Goal: Task Accomplishment & Management: Manage account settings

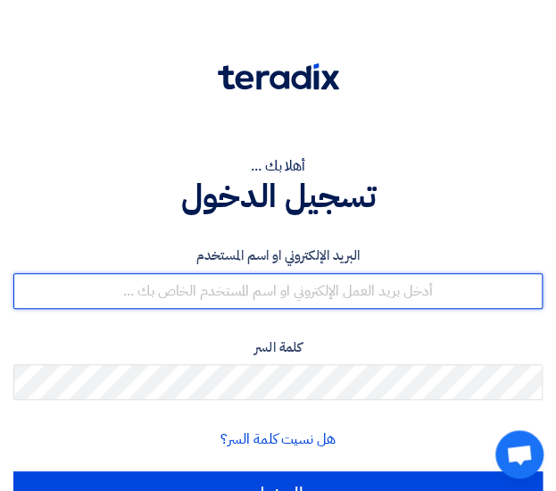
click at [239, 285] on input "text" at bounding box center [277, 291] width 529 height 36
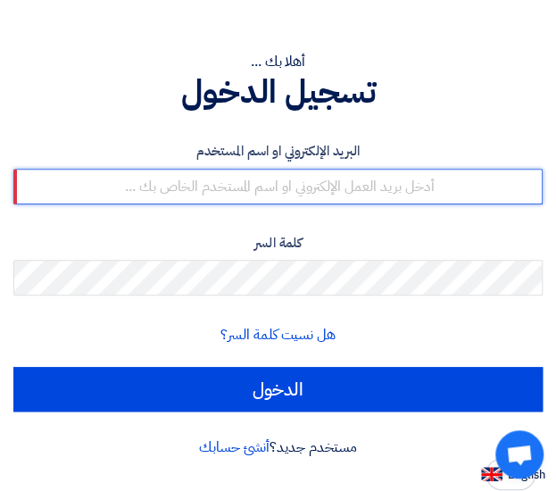
paste input "[DOMAIN_NAME][EMAIL_ADDRESS][DOMAIN_NAME]"
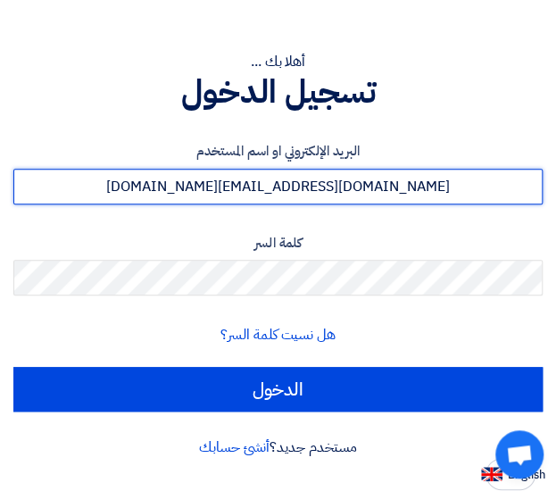
type input "[DOMAIN_NAME][EMAIL_ADDRESS][DOMAIN_NAME]"
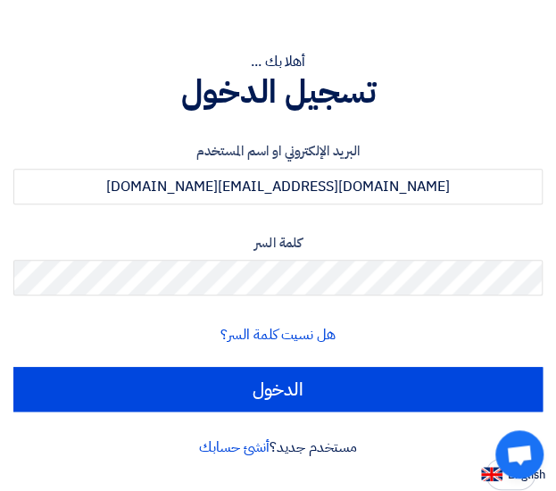
click at [425, 110] on h1 "تسجيل الدخول" at bounding box center [277, 91] width 529 height 39
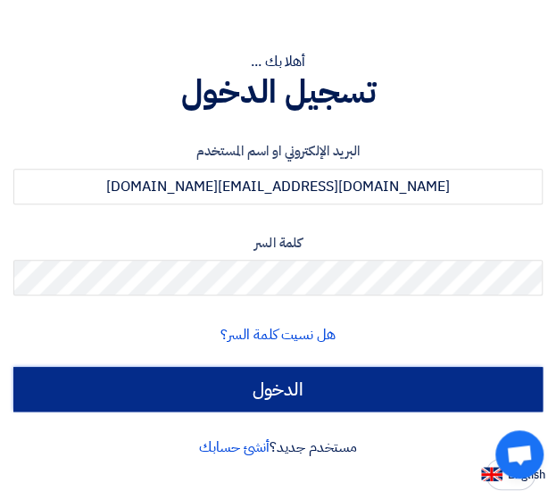
click at [309, 387] on input "الدخول" at bounding box center [277, 389] width 529 height 45
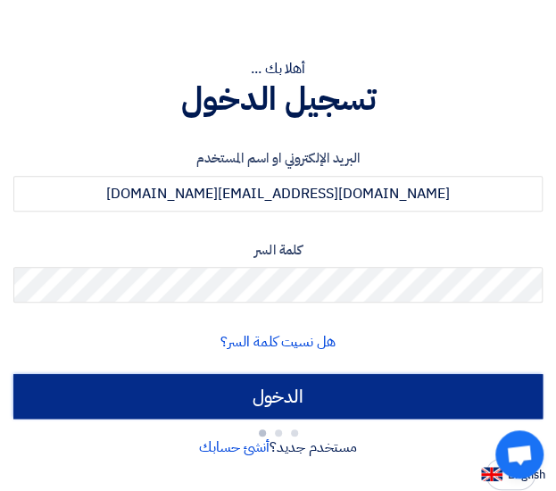
scroll to position [96, 0]
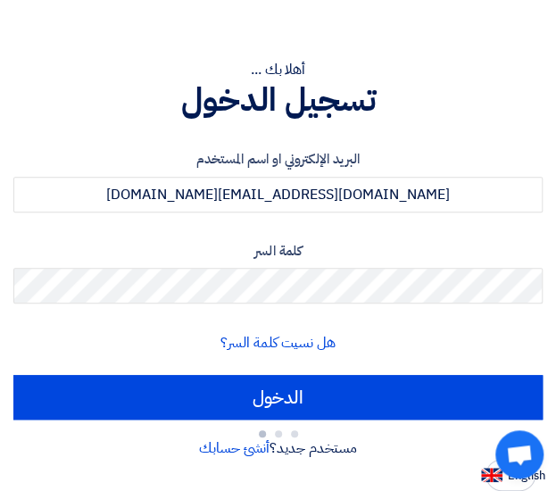
type input "Sign in"
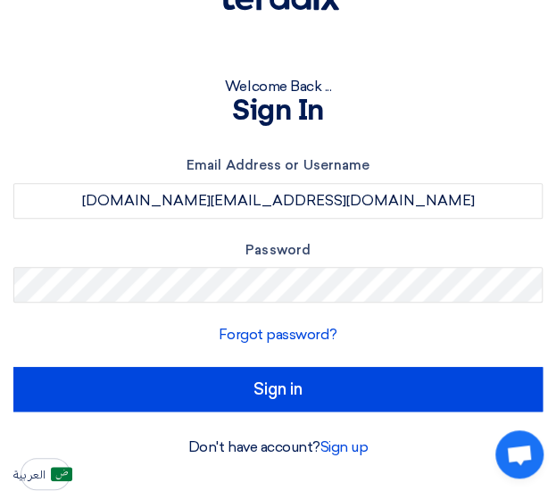
scroll to position [79, 0]
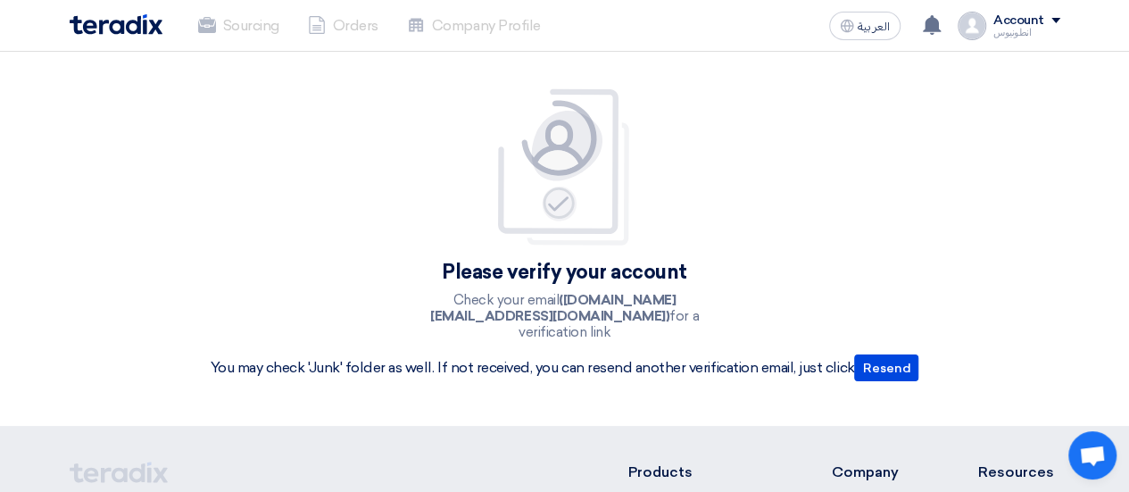
click at [569, 15] on div "Account" at bounding box center [1019, 20] width 51 height 15
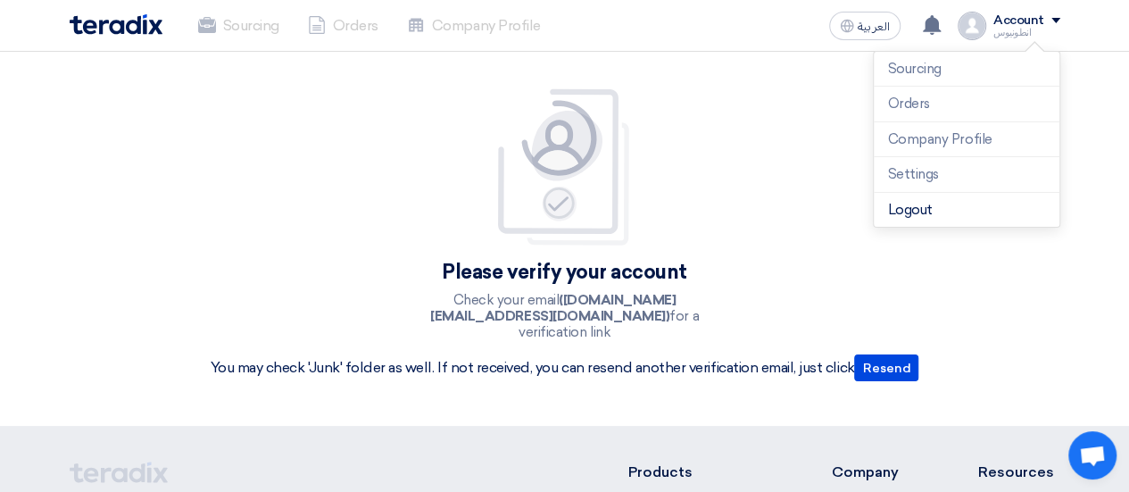
click at [569, 217] on div "Please verify your account Check your email ([DOMAIN_NAME][EMAIL_ADDRESS][DOMAI…" at bounding box center [565, 238] width 736 height 303
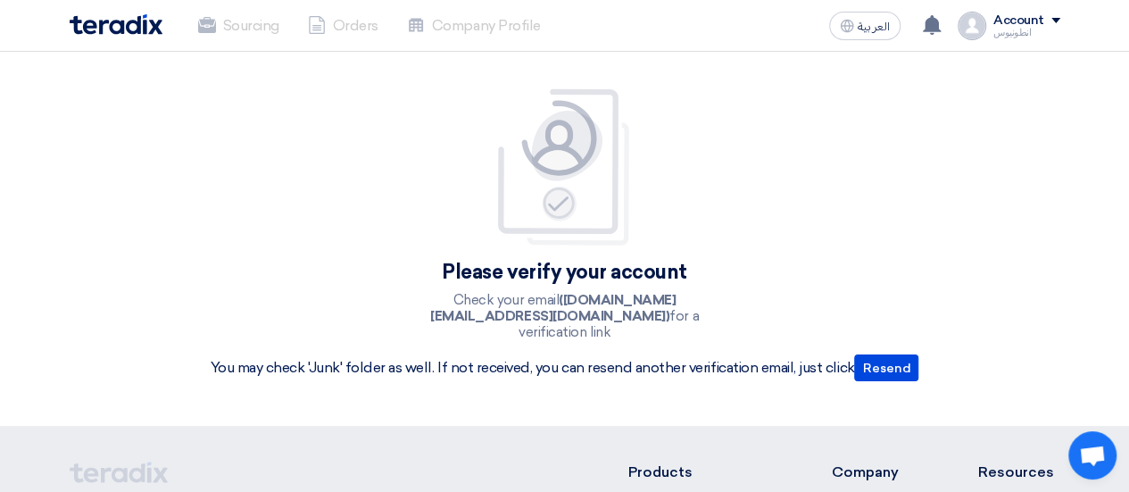
click at [569, 20] on span at bounding box center [1056, 20] width 9 height 5
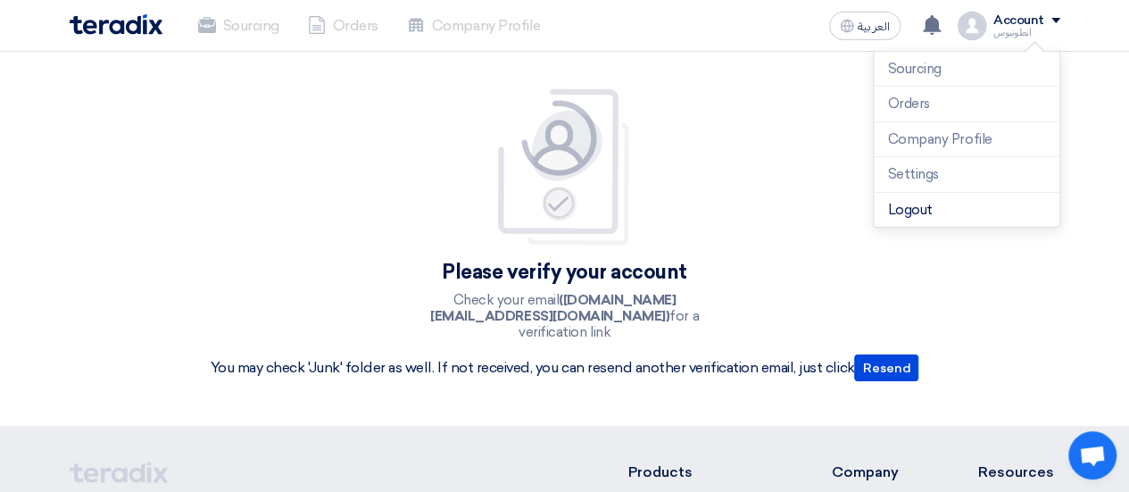
click at [569, 202] on div "Please verify your account Check your email ([DOMAIN_NAME][EMAIL_ADDRESS][DOMAI…" at bounding box center [565, 238] width 736 height 303
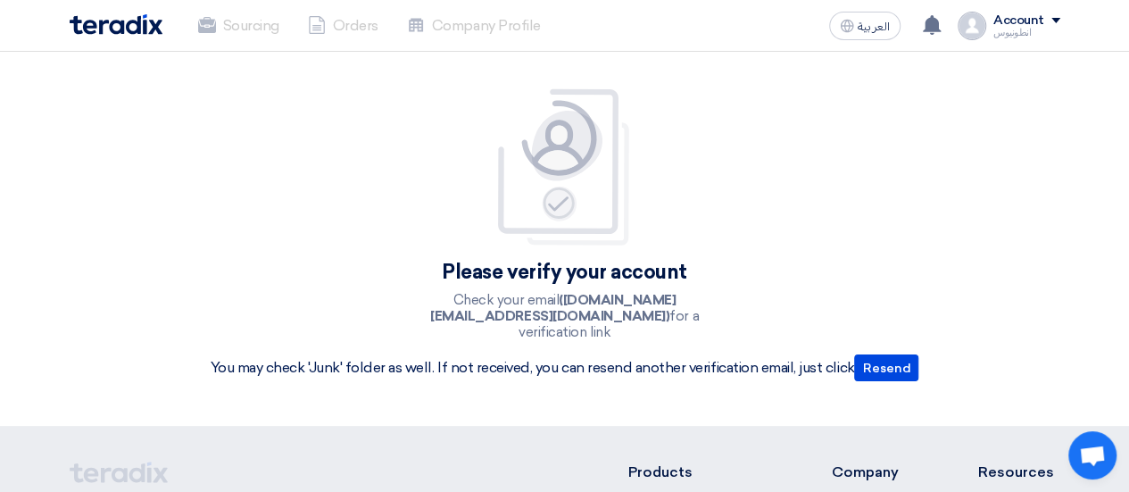
click at [569, 29] on div "انطونيوس" at bounding box center [1027, 33] width 67 height 10
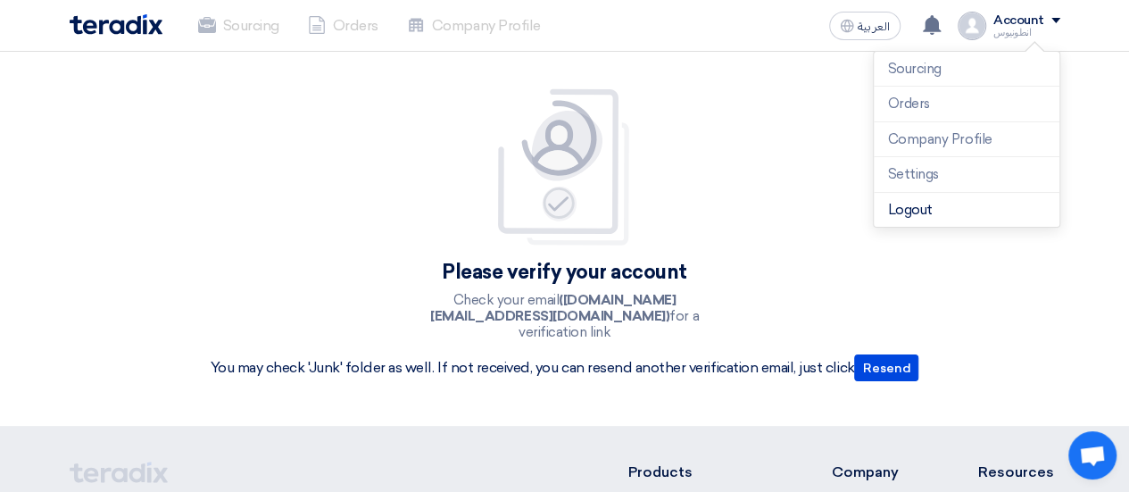
click at [569, 128] on div "Please verify your account Check your email ([DOMAIN_NAME][EMAIL_ADDRESS][DOMAI…" at bounding box center [564, 239] width 1129 height 374
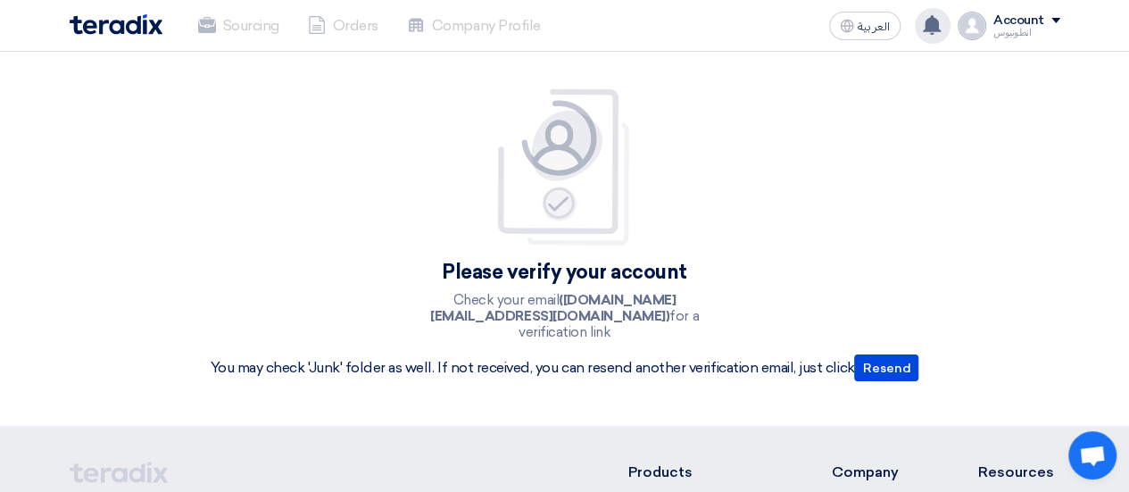
click at [569, 20] on use at bounding box center [932, 25] width 18 height 20
click at [569, 25] on use at bounding box center [847, 25] width 13 height 13
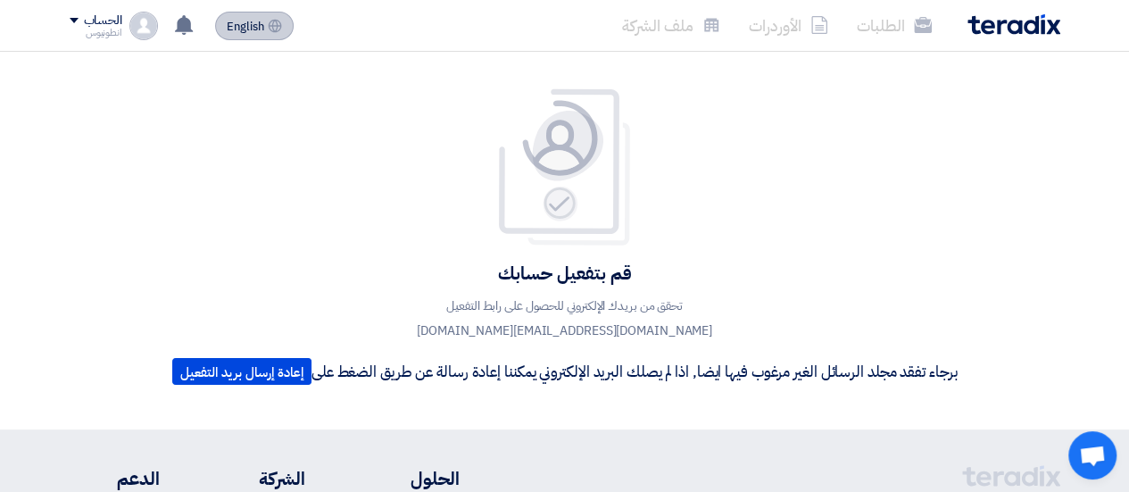
click at [245, 37] on button "English EN" at bounding box center [254, 26] width 79 height 29
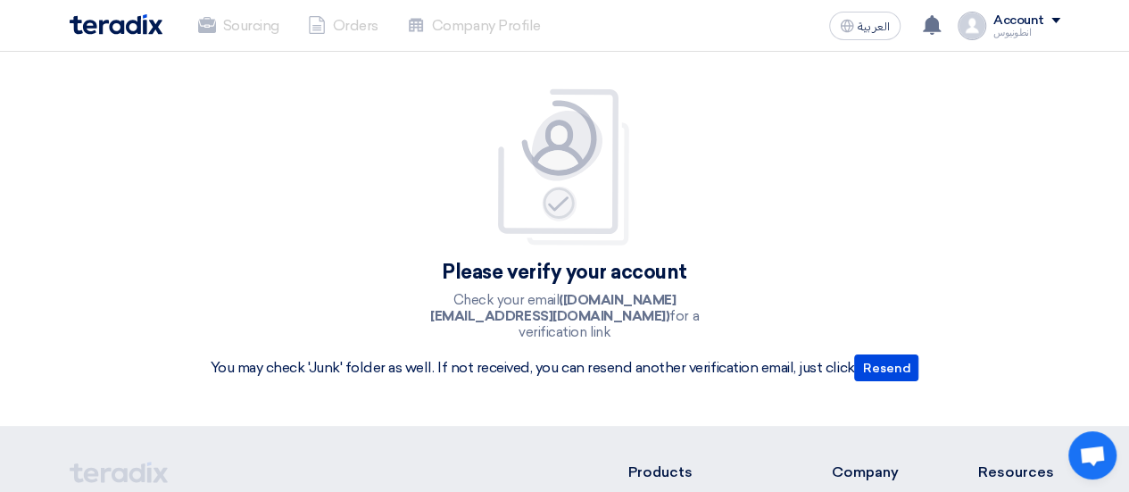
click at [569, 16] on div "Account" at bounding box center [1019, 20] width 51 height 15
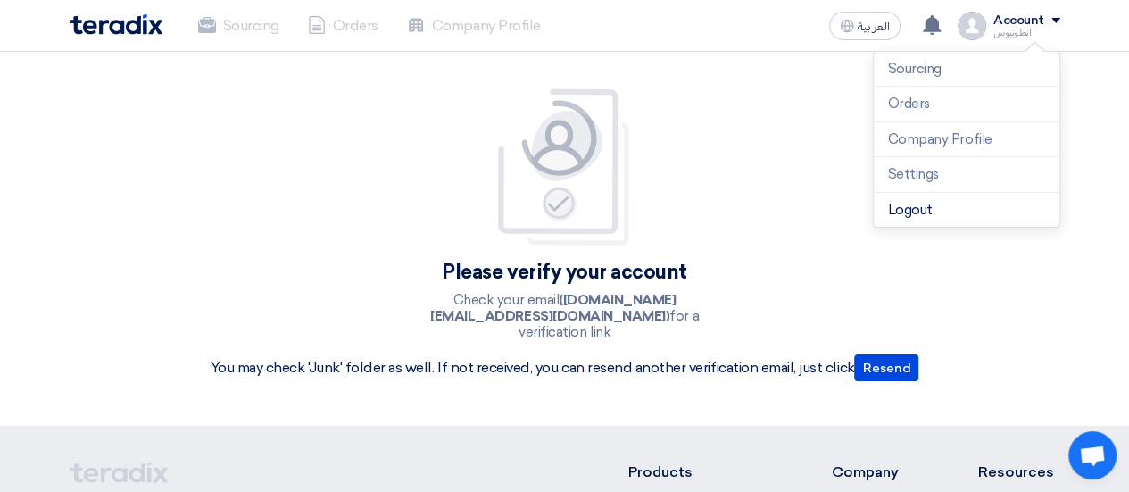
click at [569, 119] on div "Please verify your account Check your email ([DOMAIN_NAME][EMAIL_ADDRESS][DOMAI…" at bounding box center [564, 239] width 1129 height 374
